Goal: Information Seeking & Learning: Learn about a topic

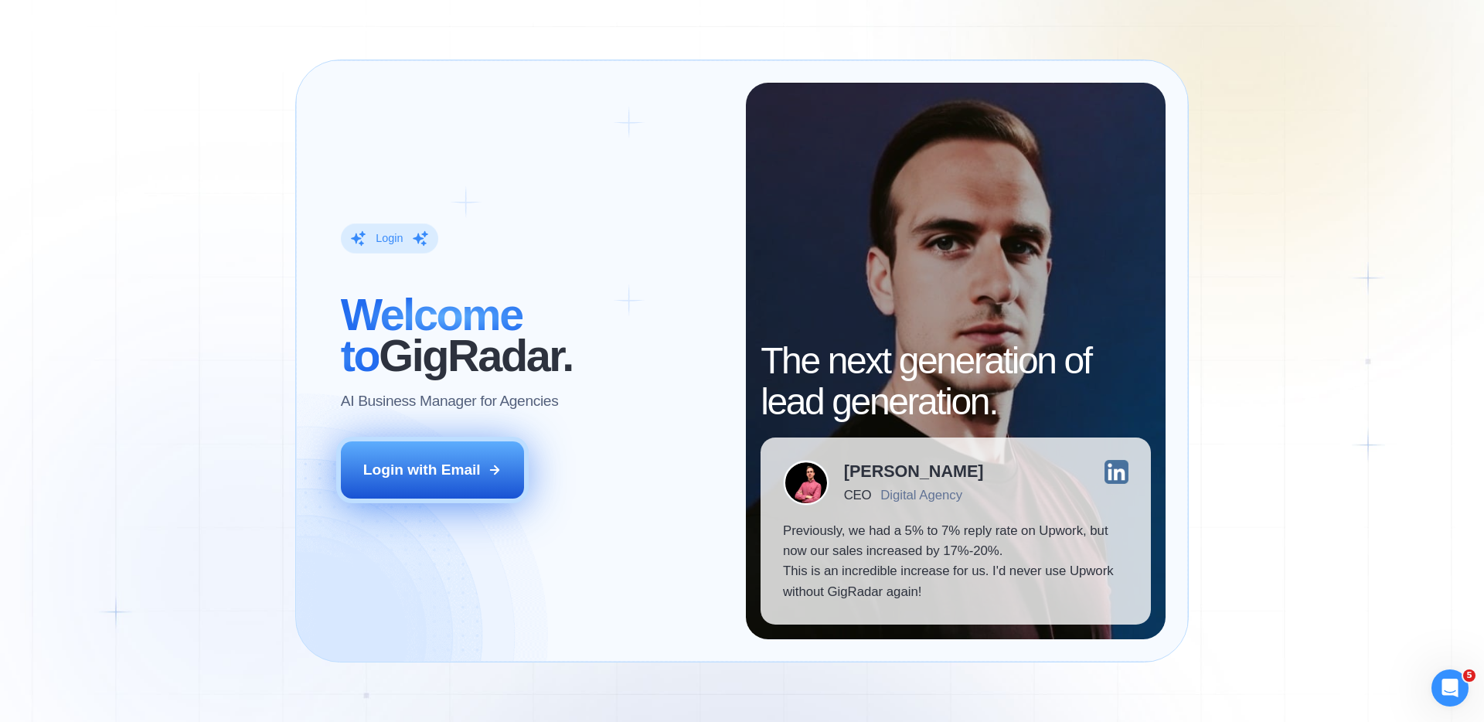
click at [489, 473] on icon at bounding box center [495, 470] width 14 height 14
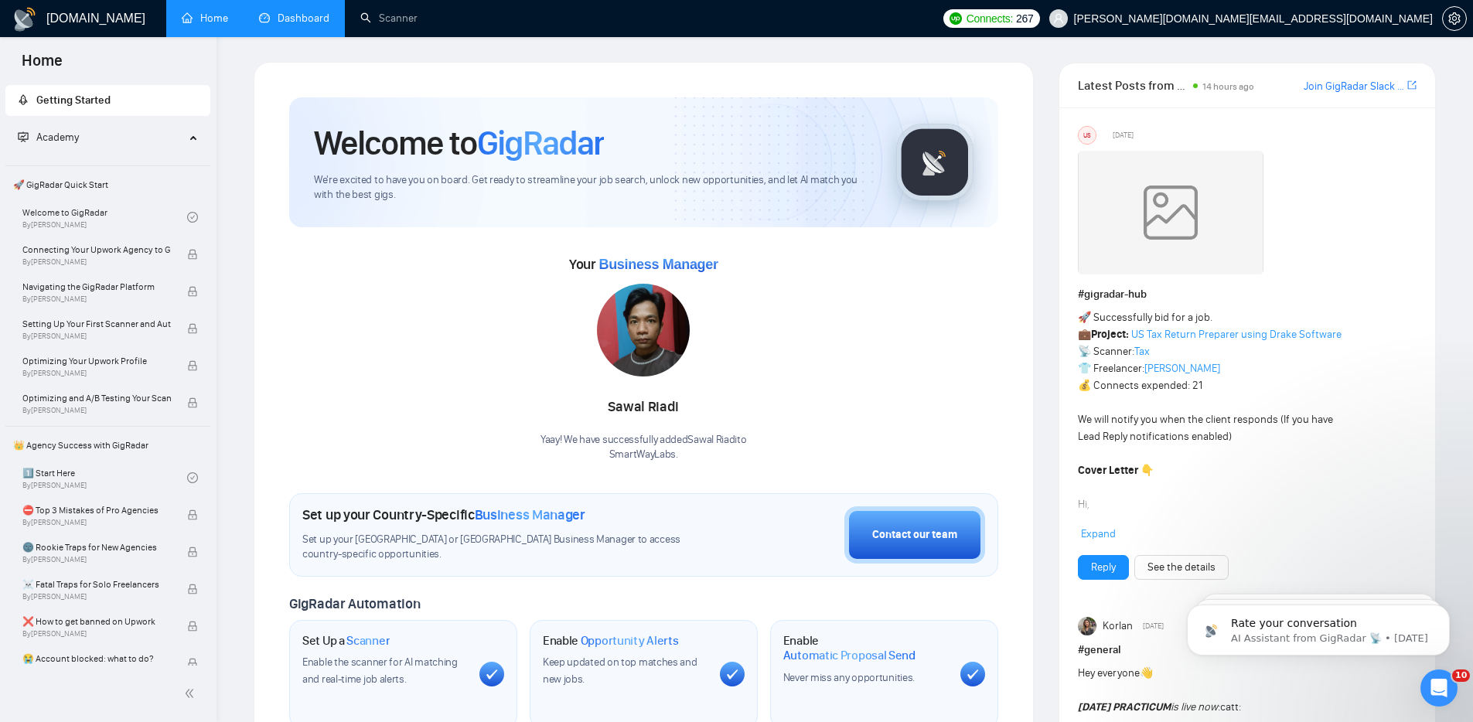
click at [299, 13] on link "Dashboard" at bounding box center [294, 18] width 70 height 13
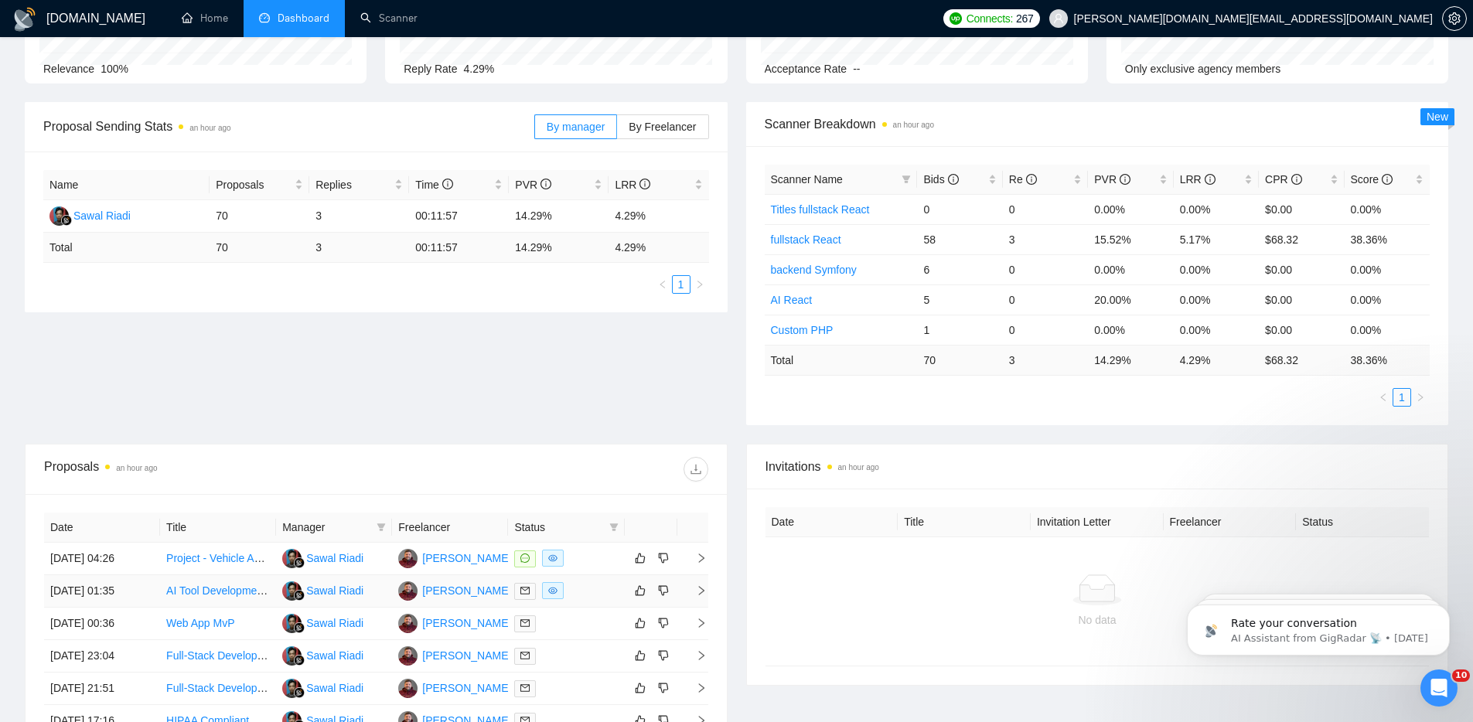
scroll to position [82, 0]
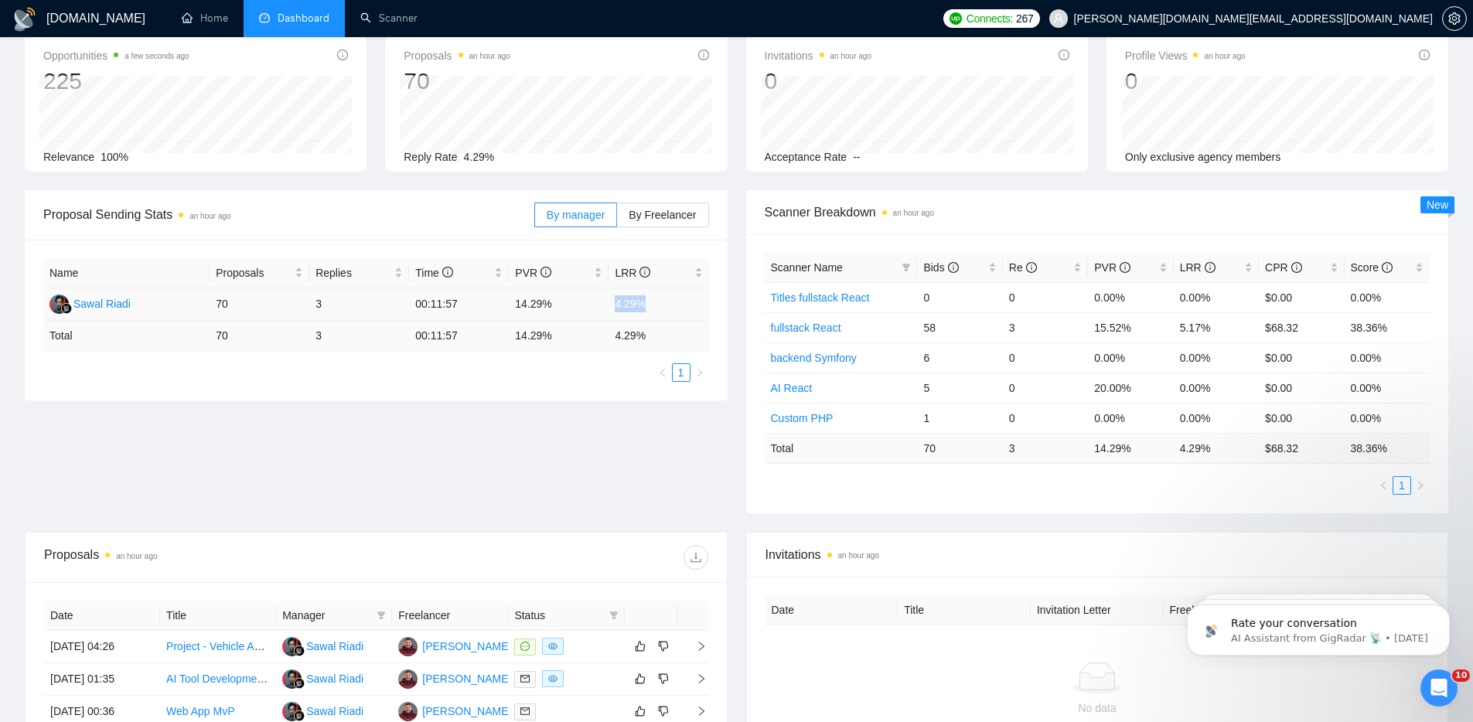
drag, startPoint x: 643, startPoint y: 302, endPoint x: 605, endPoint y: 297, distance: 39.0
click at [605, 297] on tr "Sawal Riadi 70 3 00:11:57 14.29% 4.29%" at bounding box center [376, 304] width 666 height 32
click at [625, 373] on ul "1" at bounding box center [376, 372] width 666 height 19
click at [580, 473] on div "Proposal Sending Stats an hour ago By manager By Freelancer Name Proposals Repl…" at bounding box center [736, 361] width 1442 height 342
click at [599, 458] on div "Proposal Sending Stats an hour ago By manager By Freelancer Name Proposals Repl…" at bounding box center [736, 361] width 1442 height 342
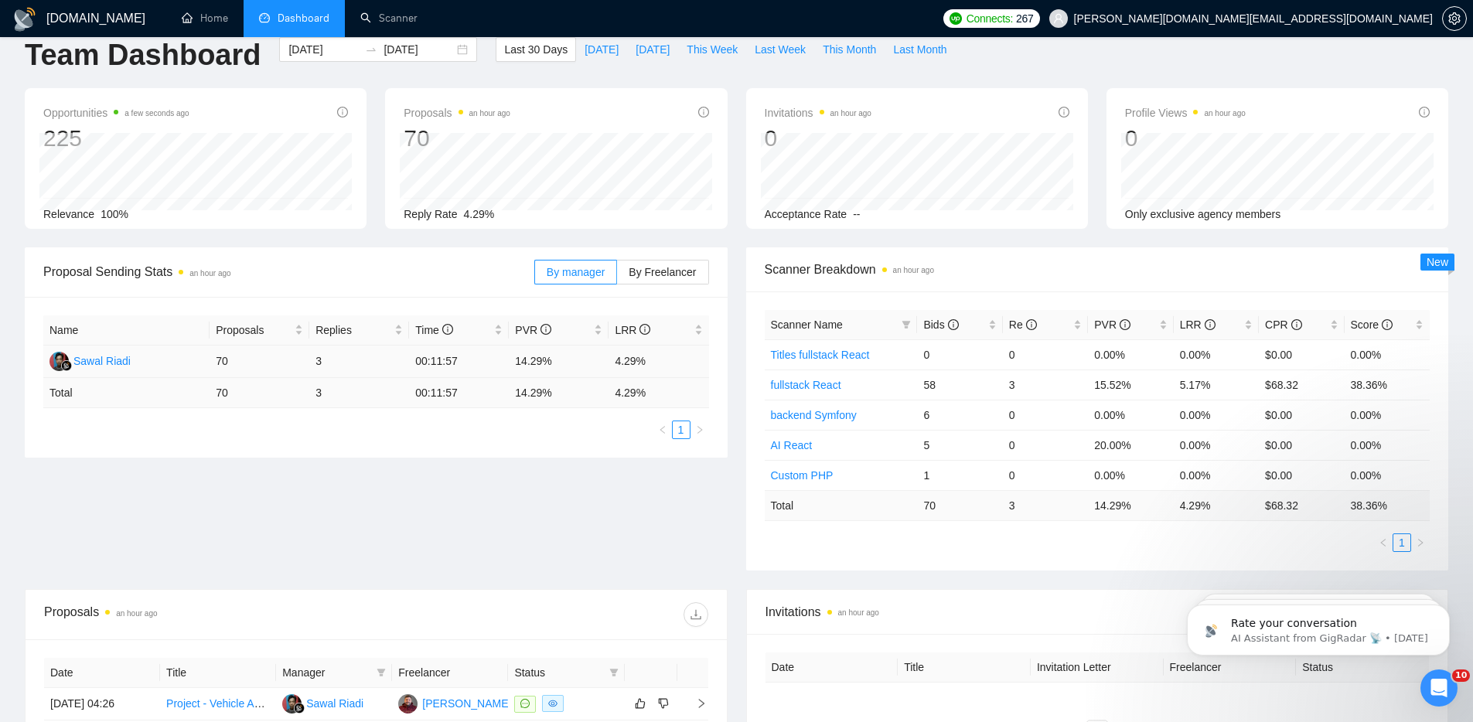
scroll to position [0, 0]
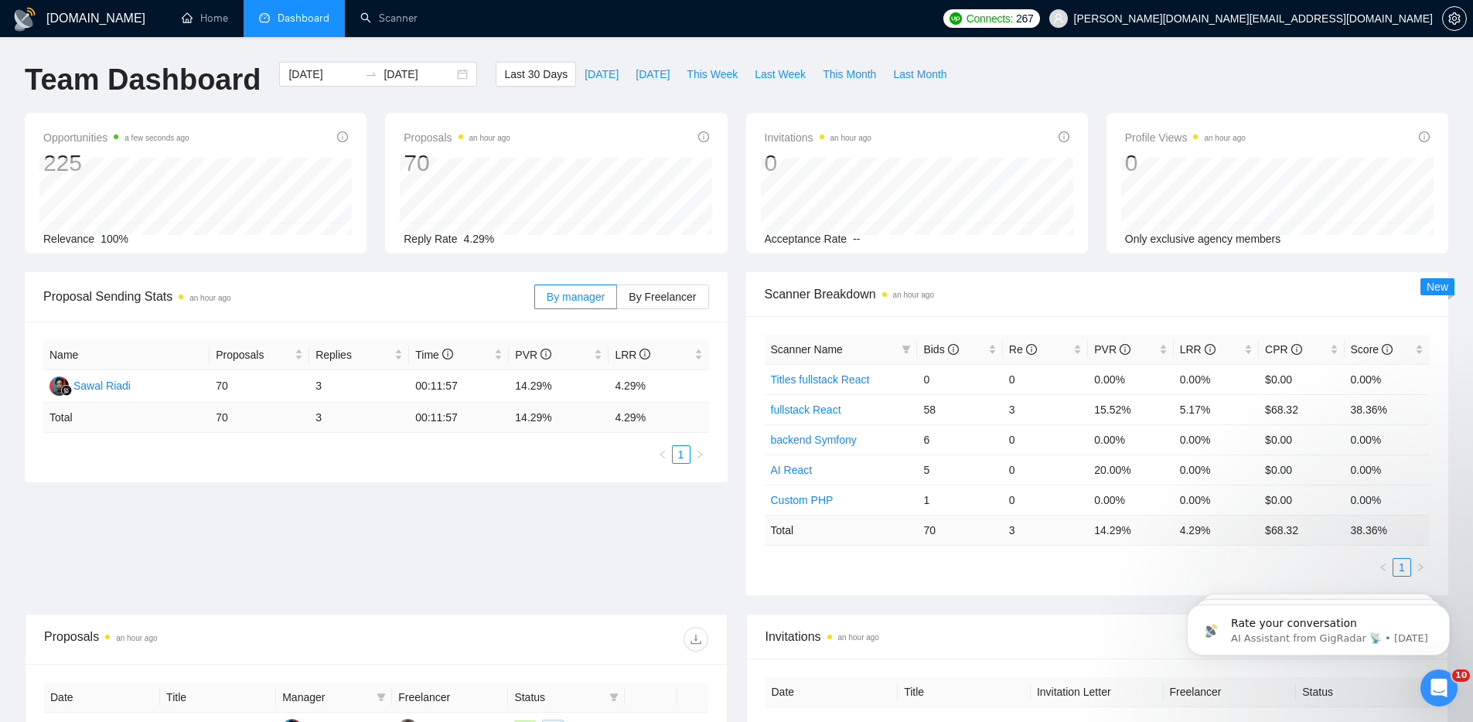
click at [563, 562] on div "Proposal Sending Stats an hour ago By manager By Freelancer Name Proposals Repl…" at bounding box center [736, 443] width 1442 height 342
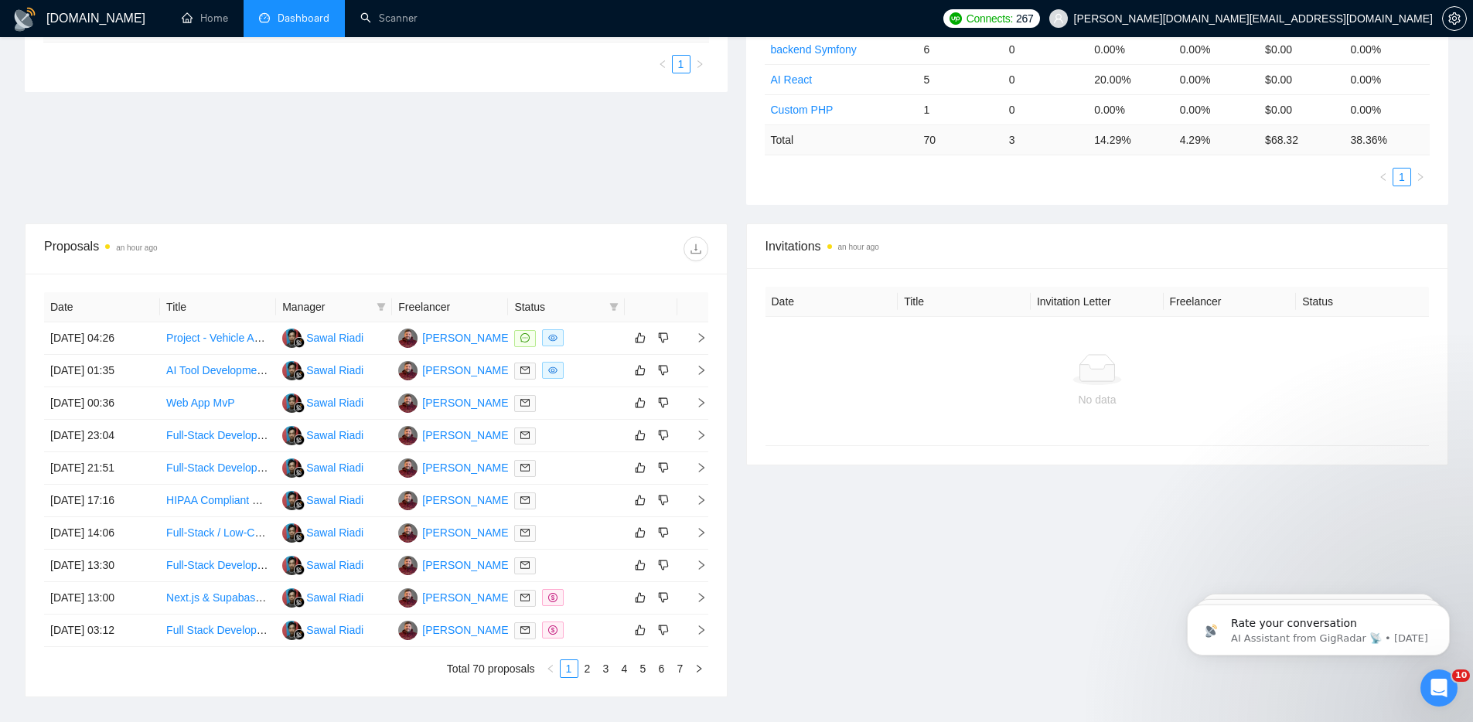
scroll to position [479, 0]
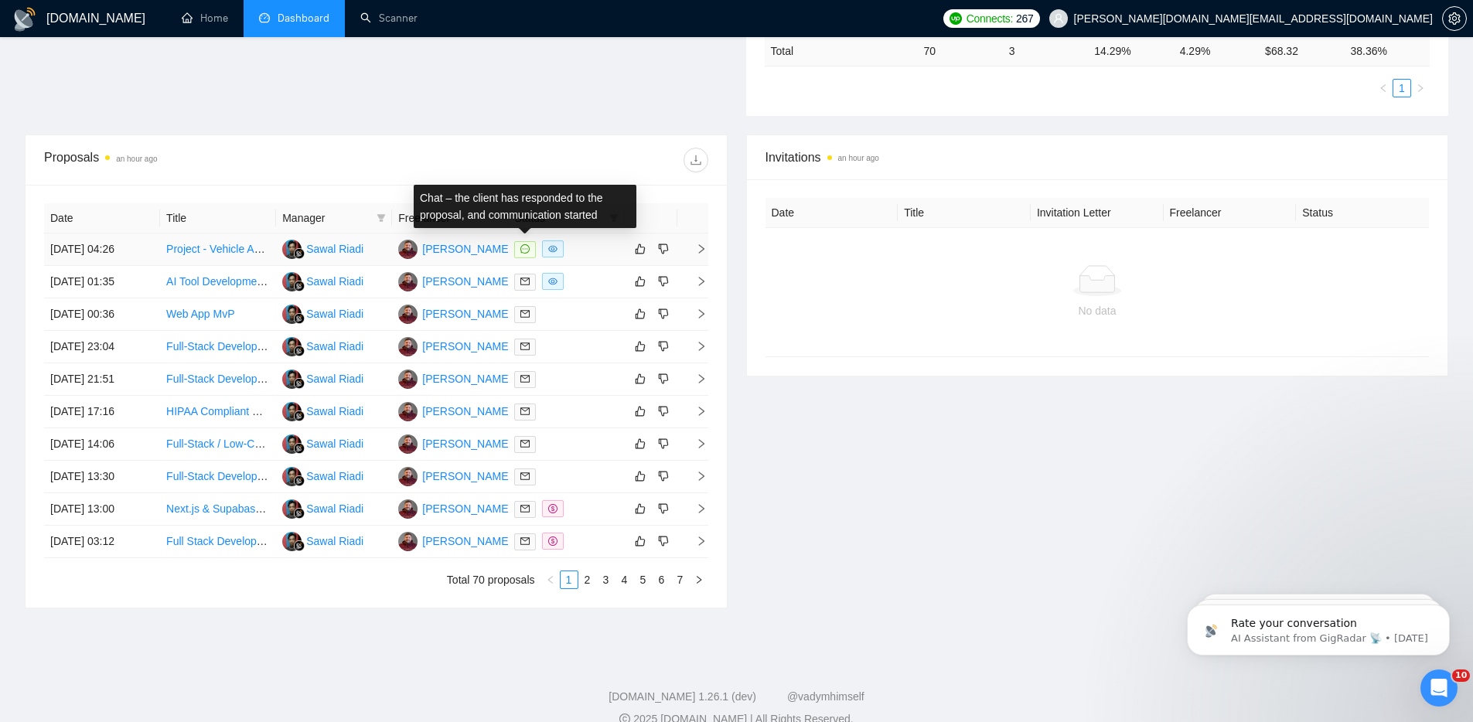
click at [523, 248] on icon "message" at bounding box center [524, 248] width 9 height 9
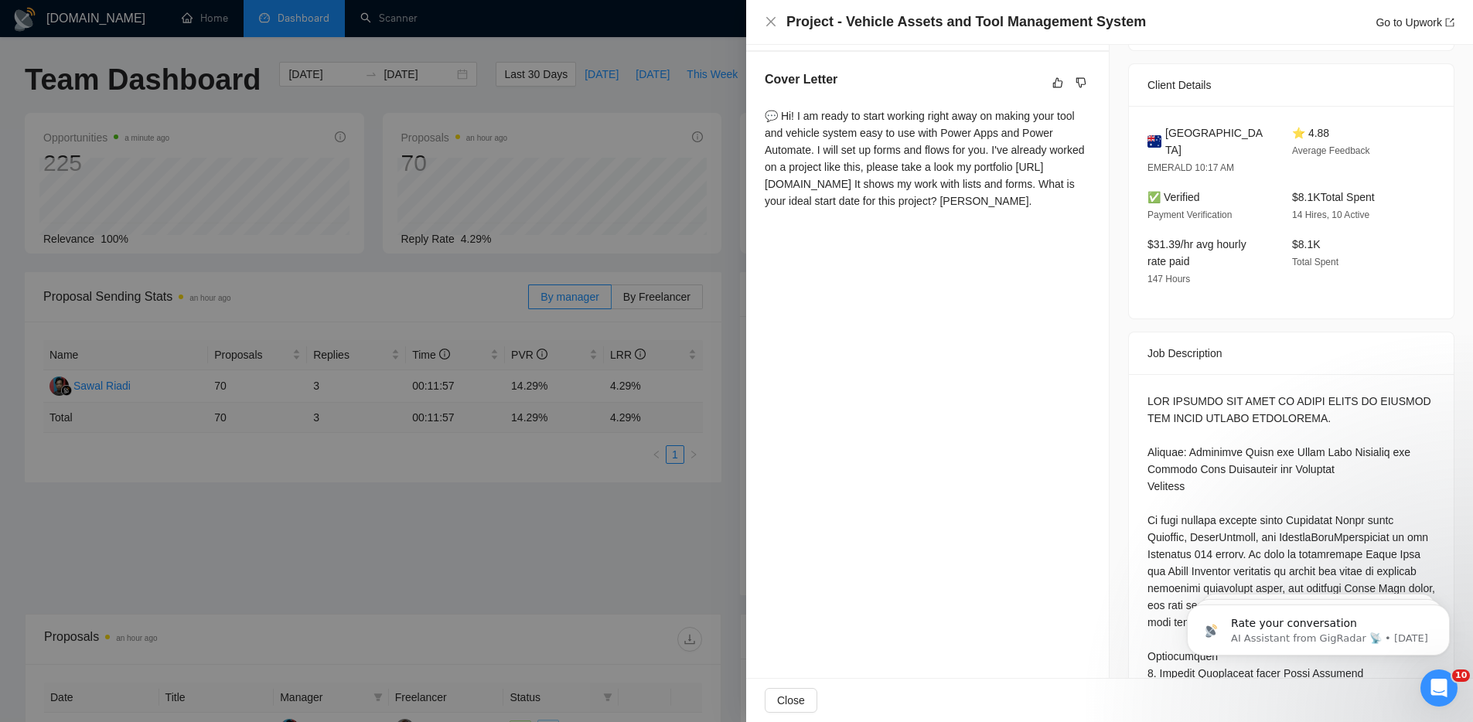
scroll to position [0, 0]
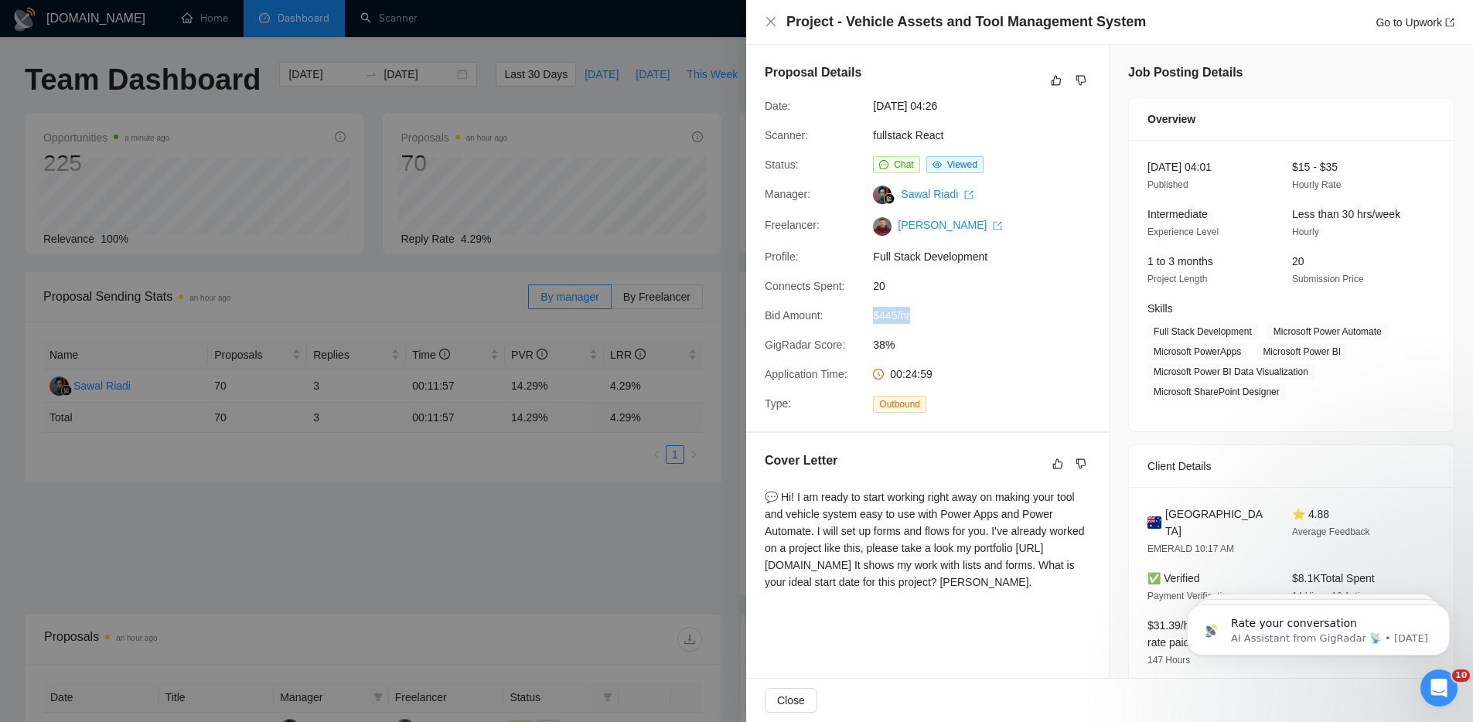
drag, startPoint x: 915, startPoint y: 332, endPoint x: 867, endPoint y: 335, distance: 48.0
click at [867, 324] on div "$445/hr" at bounding box center [948, 315] width 163 height 17
